Goal: Task Accomplishment & Management: Use online tool/utility

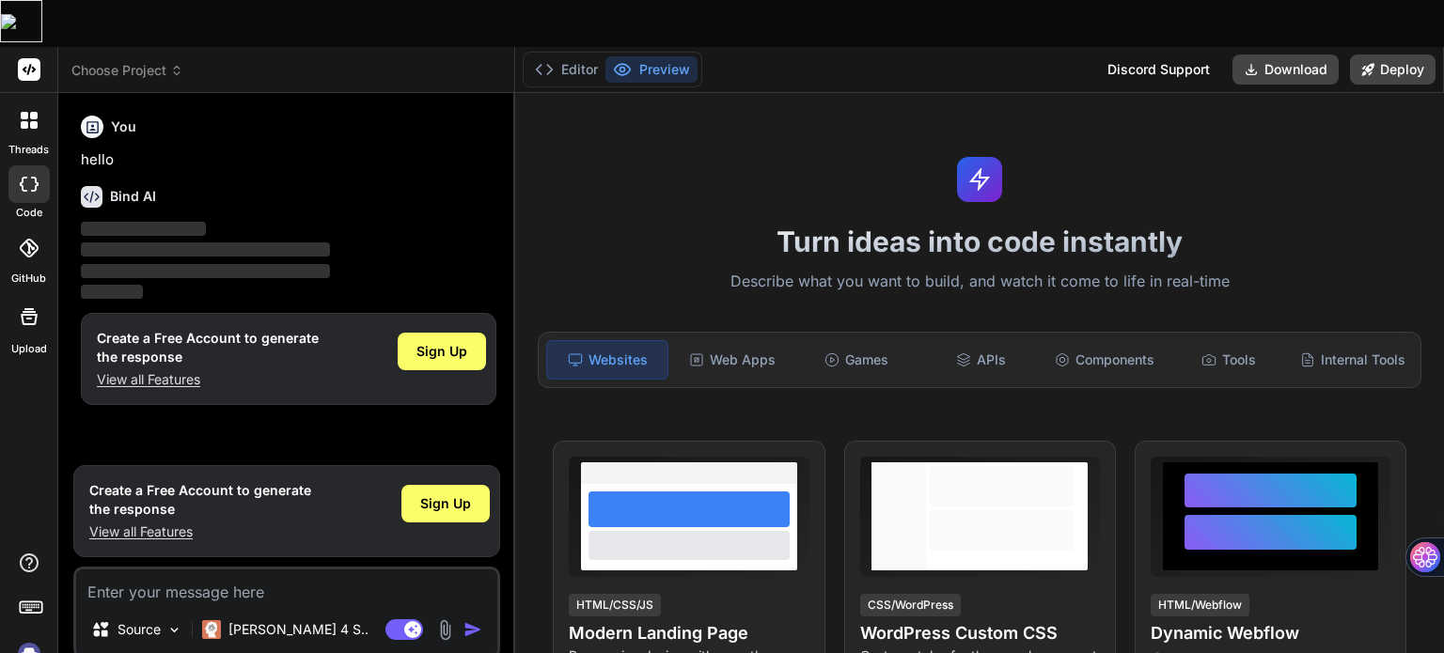
click at [34, 121] on icon at bounding box center [34, 125] width 8 height 8
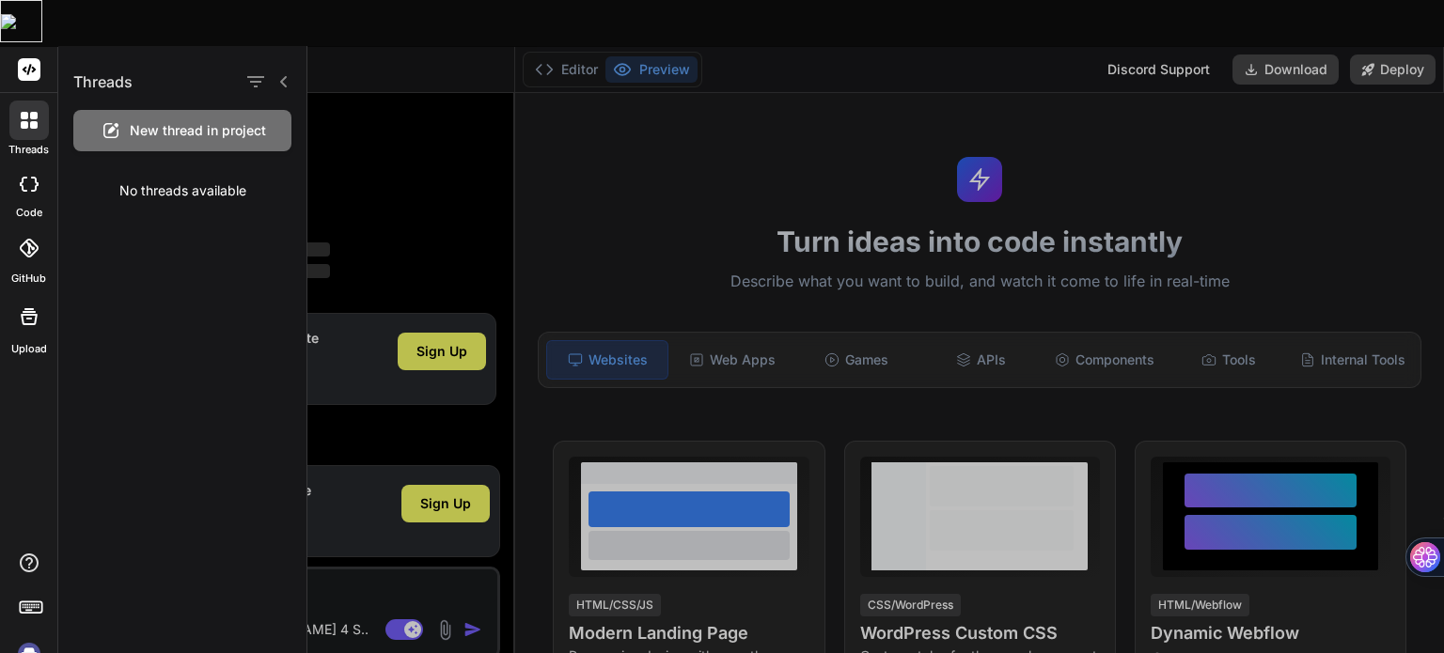
click at [24, 638] on img at bounding box center [29, 654] width 32 height 32
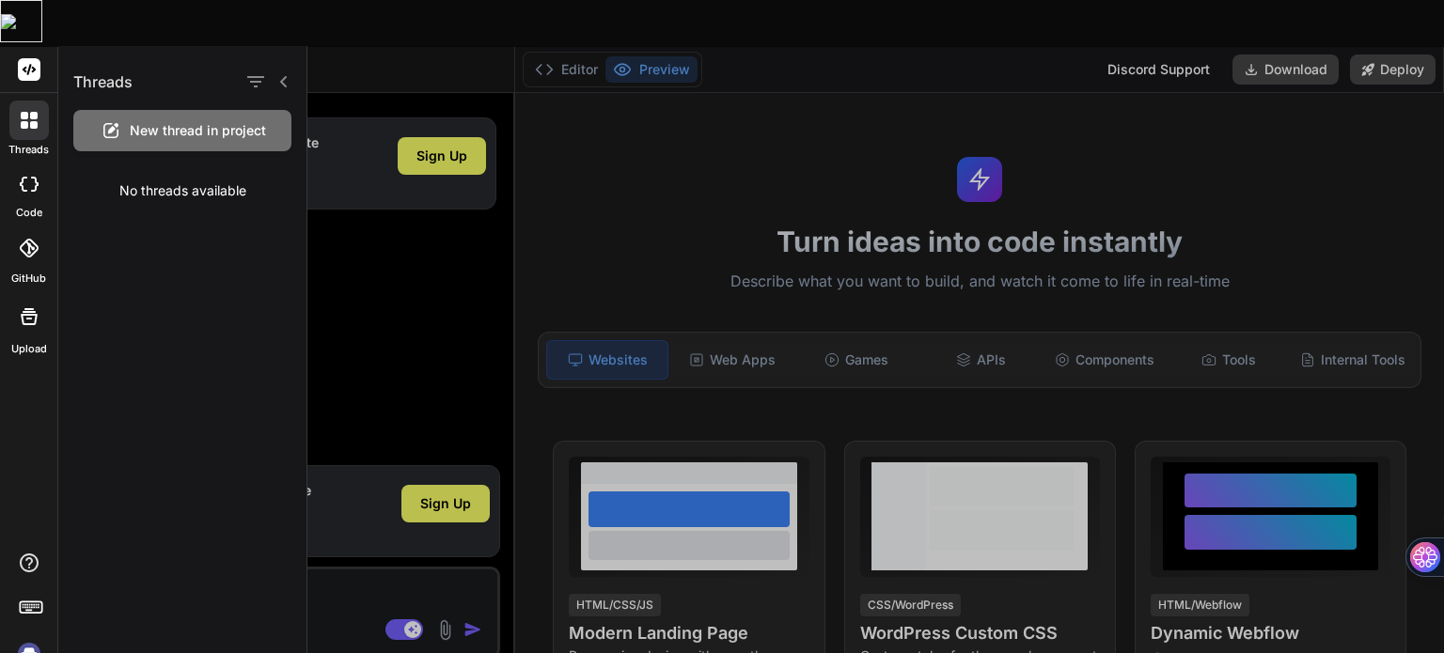
type textarea "x"
click at [570, 243] on div at bounding box center [875, 349] width 1137 height 607
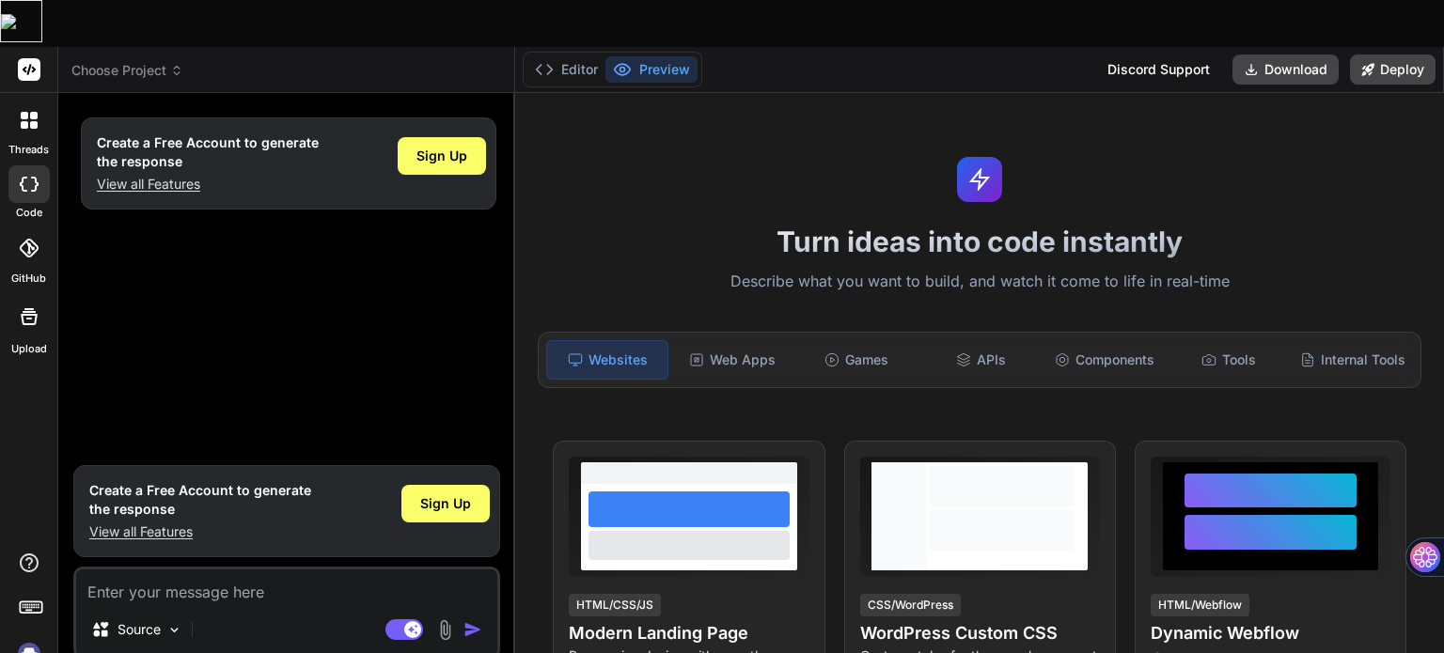
click at [34, 101] on div at bounding box center [28, 120] width 39 height 39
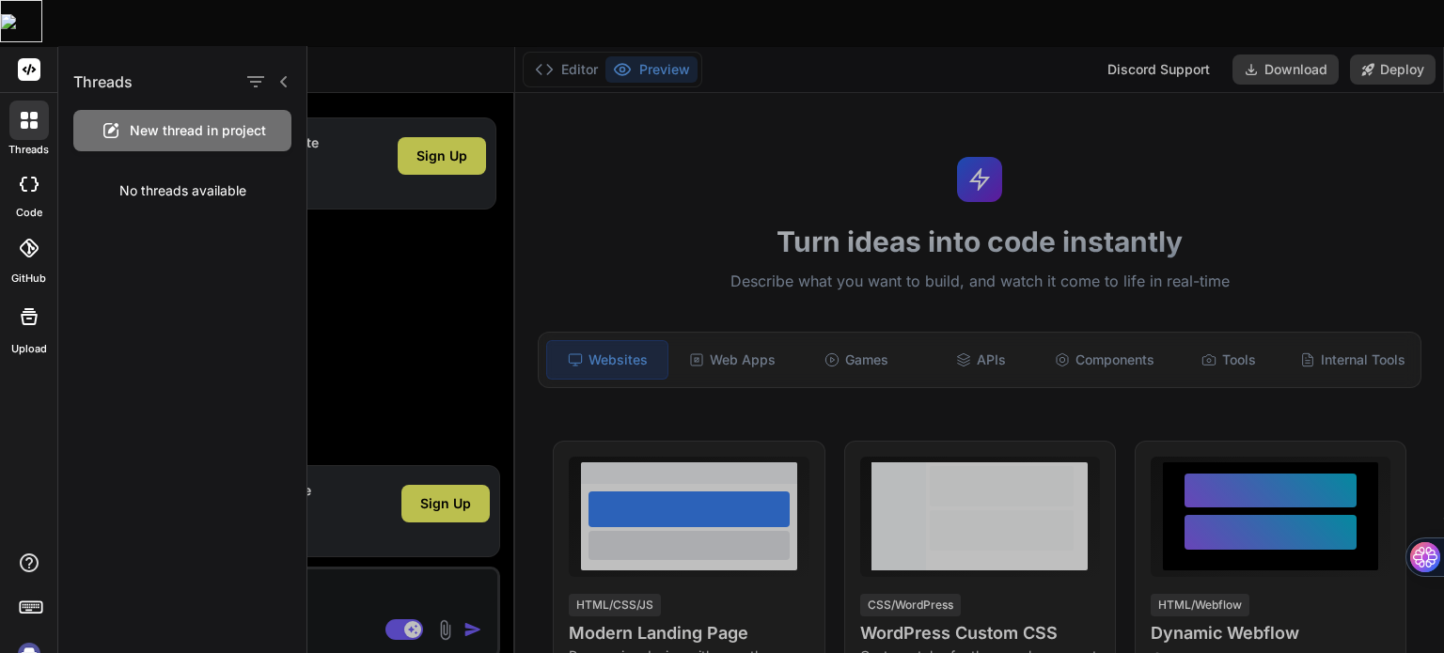
click at [415, 242] on div at bounding box center [875, 349] width 1137 height 607
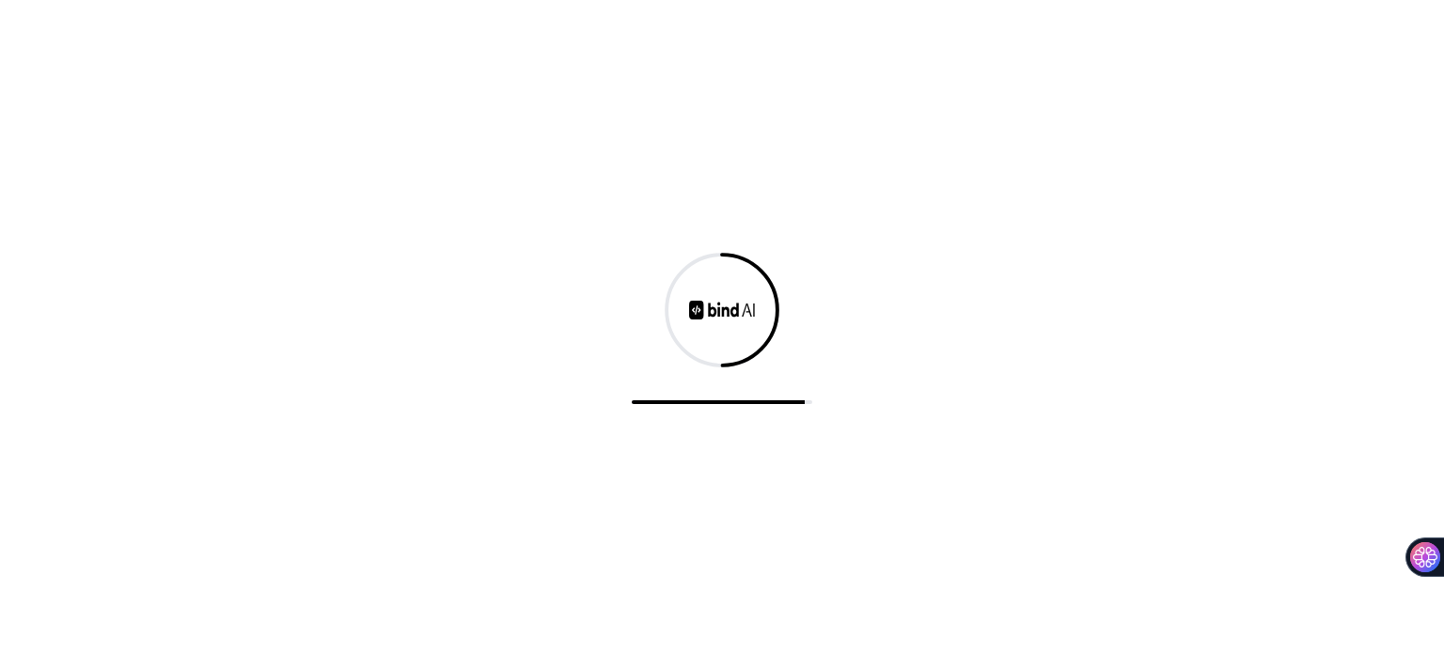
click at [564, 309] on div at bounding box center [722, 326] width 1444 height 653
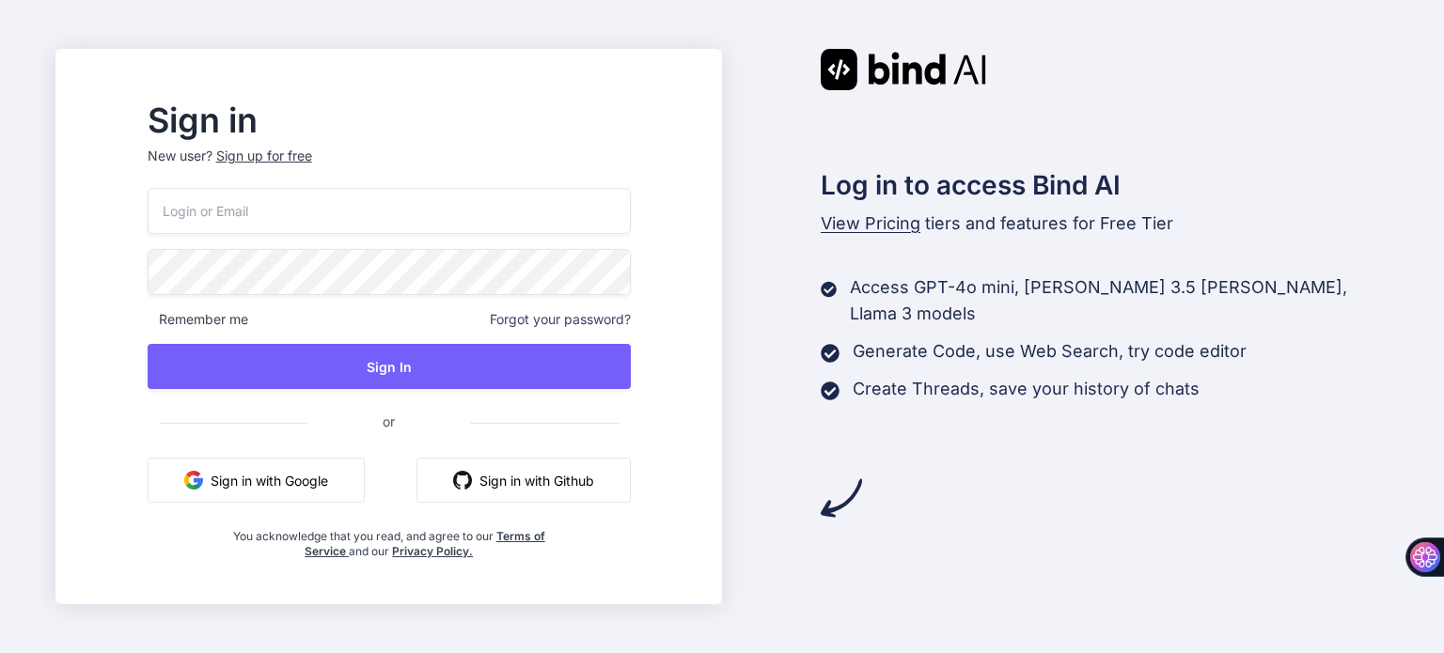
click at [521, 44] on div "Sign in New user? Sign up for free Remember me Forgot your password? Sign In or…" at bounding box center [722, 326] width 1444 height 653
click at [322, 481] on button "Sign in with Google" at bounding box center [256, 480] width 217 height 45
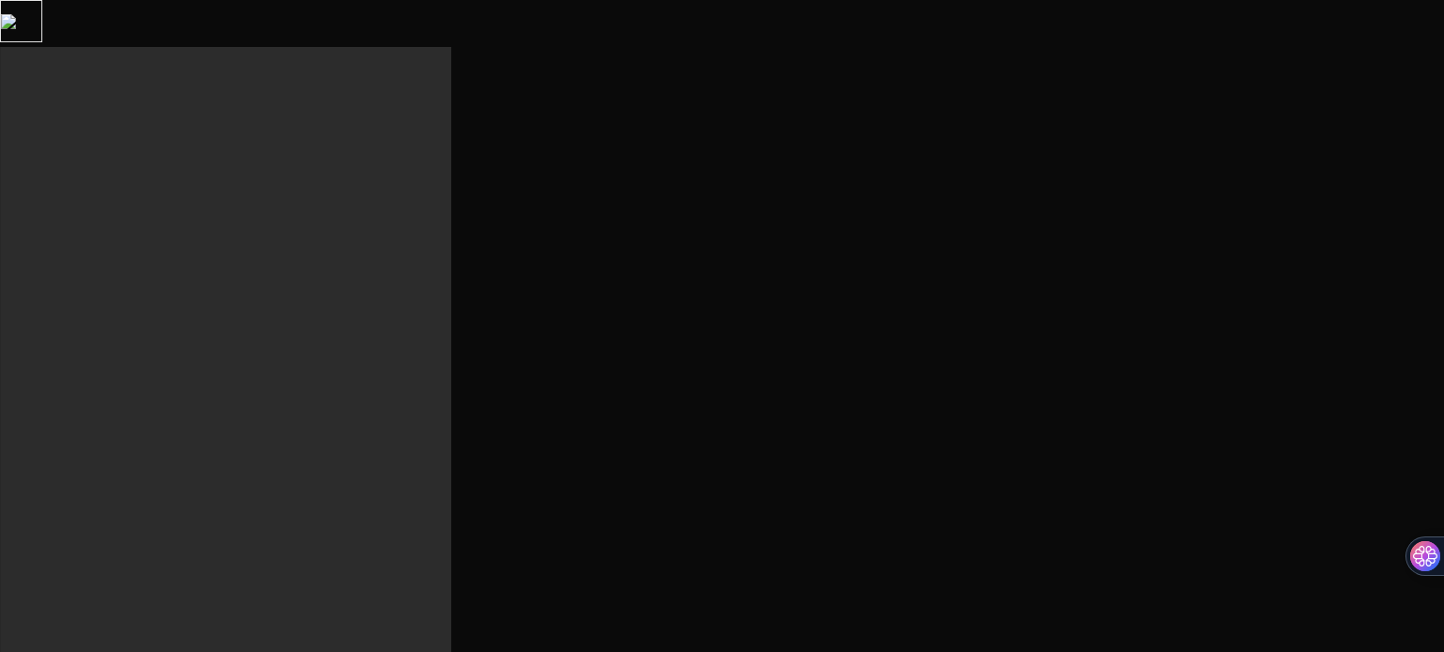
type textarea "x"
